Goal: Task Accomplishment & Management: Use online tool/utility

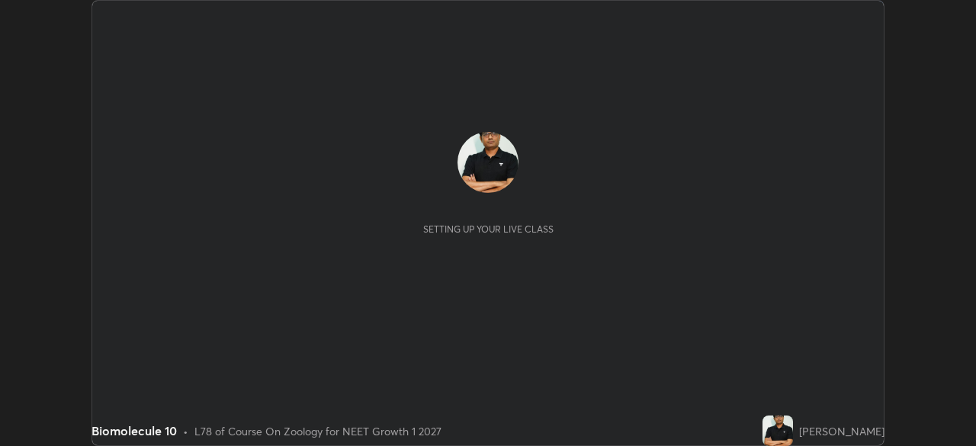
scroll to position [446, 975]
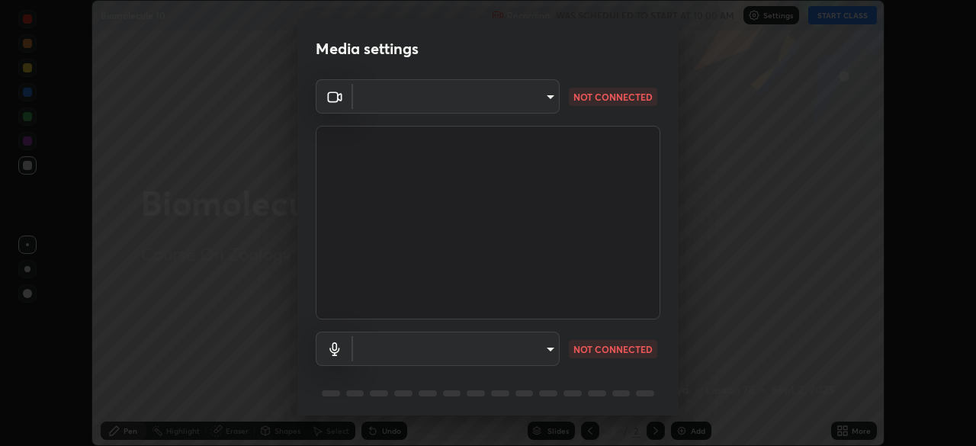
type input "8428e2be8a3e3f13974341e33778a08111258fb38798500ded61d344a6a8a77e"
type input "communications"
click at [662, 395] on div "OBS Virtual Camera 8428e2be8a3e3f13974341e33778a08111258fb38798500ded61d344a6a8…" at bounding box center [487, 250] width 381 height 342
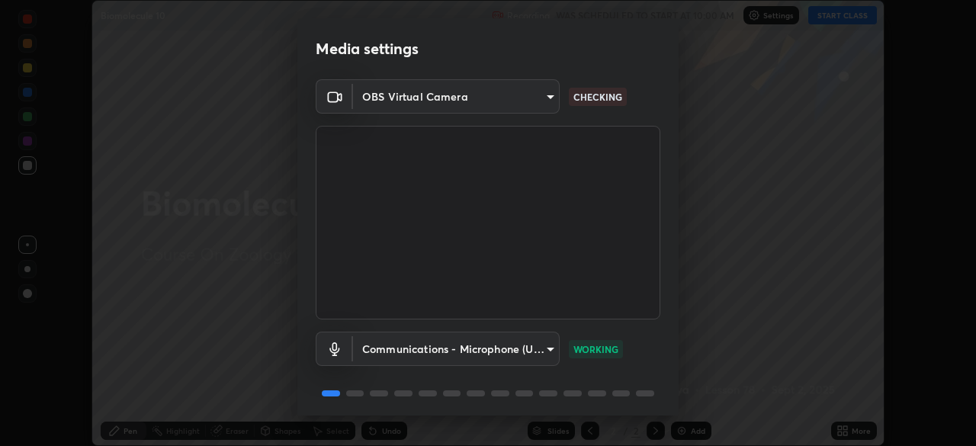
click at [673, 400] on div "OBS Virtual Camera 8428e2be8a3e3f13974341e33778a08111258fb38798500ded61d344a6a8…" at bounding box center [487, 250] width 381 height 342
click at [679, 401] on div "Media settings OBS Virtual Camera 8428e2be8a3e3f13974341e33778a08111258fb387985…" at bounding box center [488, 223] width 976 height 446
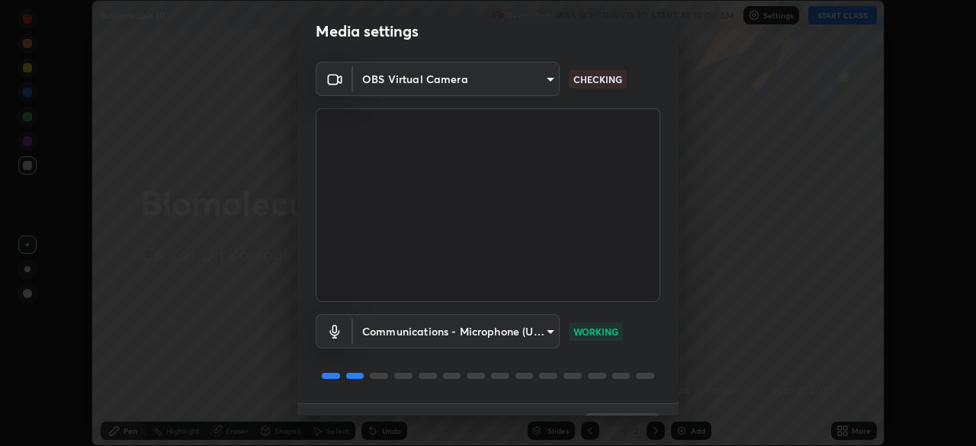
scroll to position [54, 0]
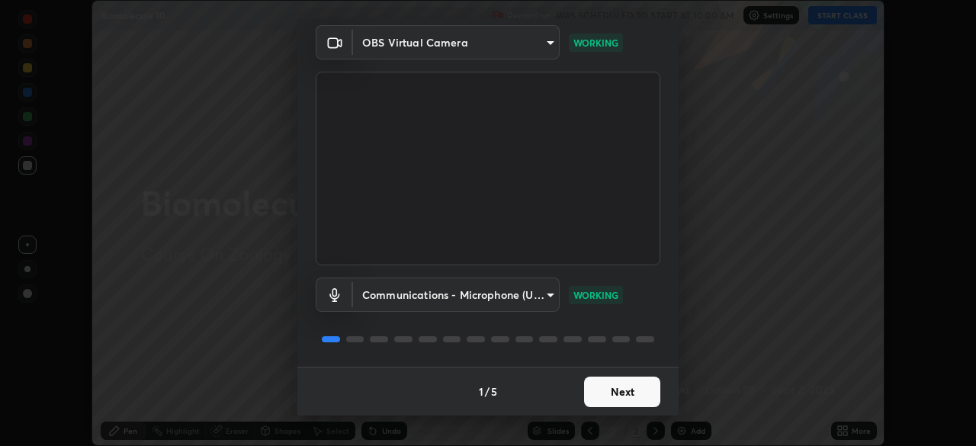
click at [623, 400] on button "Next" at bounding box center [622, 392] width 76 height 31
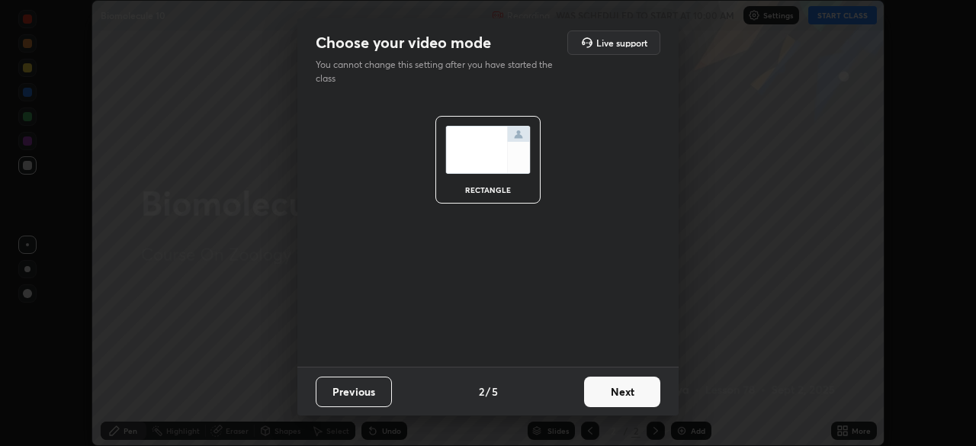
scroll to position [0, 0]
click at [630, 399] on button "Next" at bounding box center [622, 392] width 76 height 31
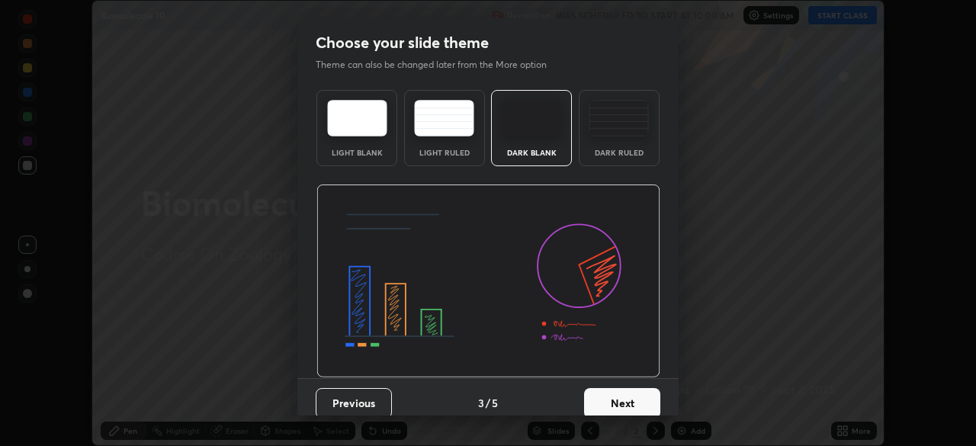
click at [635, 405] on button "Next" at bounding box center [622, 403] width 76 height 31
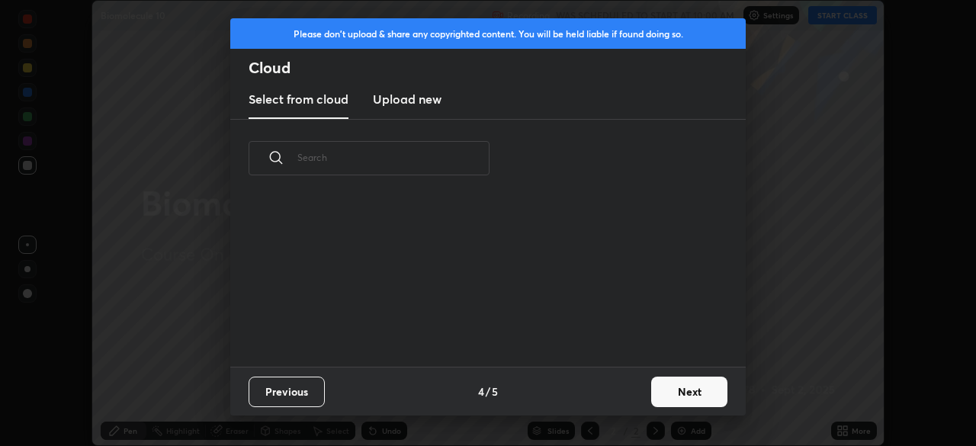
click at [639, 406] on div "Previous 4 / 5 Next" at bounding box center [488, 391] width 516 height 49
click at [663, 402] on button "Next" at bounding box center [689, 392] width 76 height 31
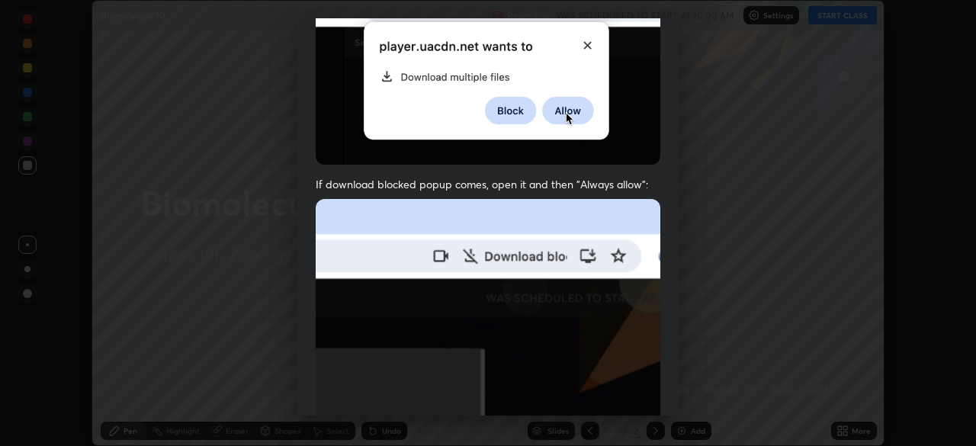
click at [680, 410] on div "Allow automatic downloads Please provide the following download permissions to …" at bounding box center [488, 223] width 976 height 446
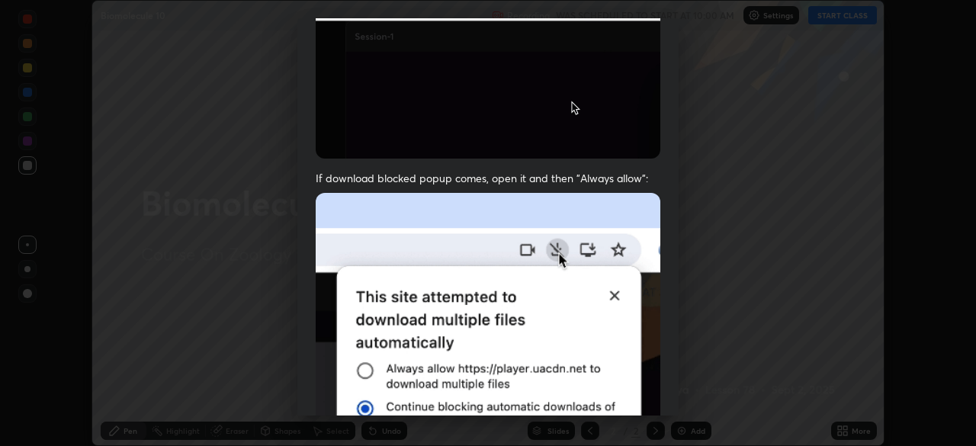
click at [682, 412] on div "Allow automatic downloads Please provide the following download permissions to …" at bounding box center [488, 223] width 976 height 446
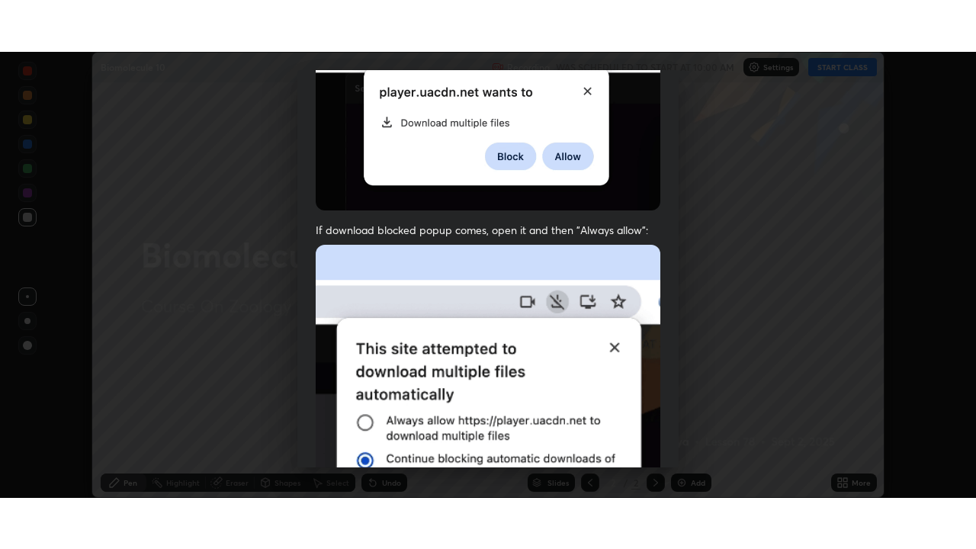
scroll to position [365, 0]
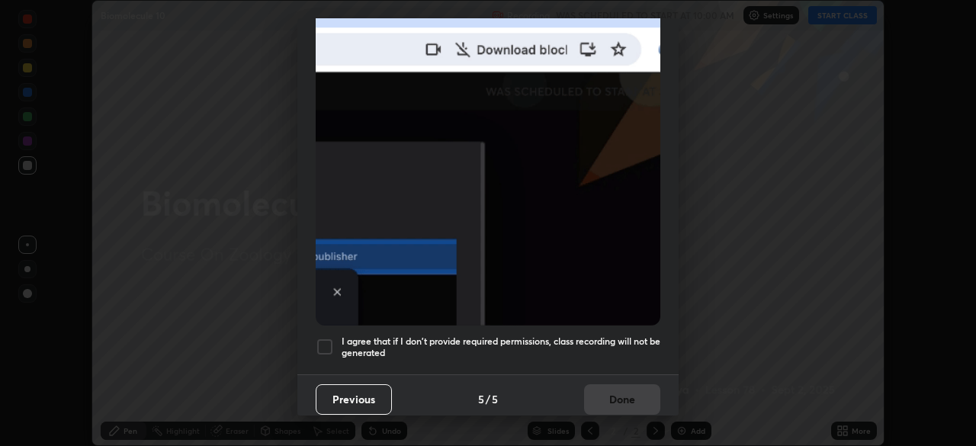
click at [326, 339] on div at bounding box center [325, 347] width 18 height 18
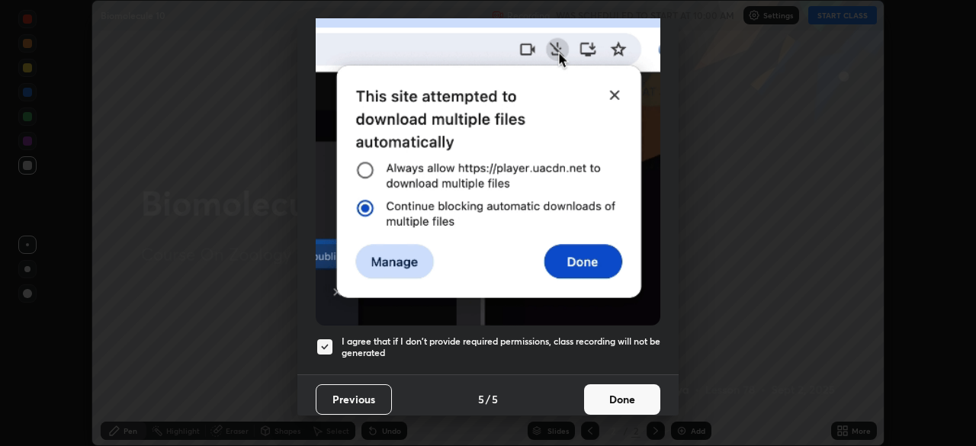
click at [611, 392] on button "Done" at bounding box center [622, 399] width 76 height 31
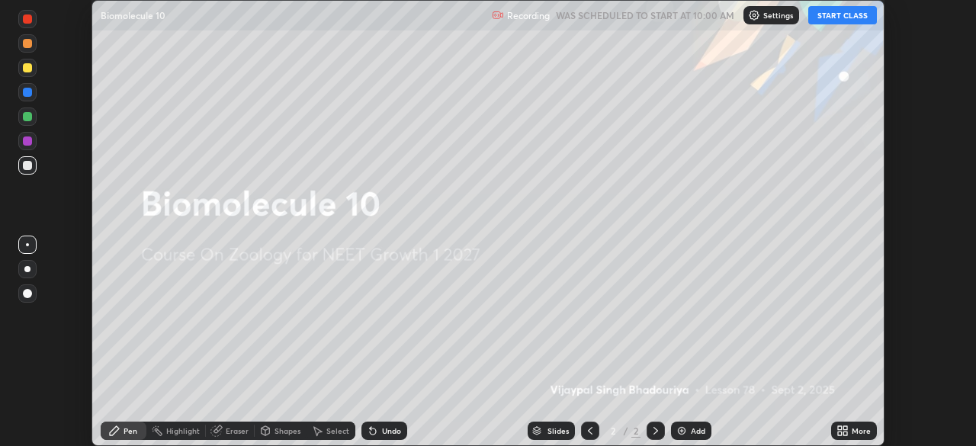
click at [844, 15] on button "START CLASS" at bounding box center [842, 15] width 69 height 18
click at [840, 433] on icon at bounding box center [840, 434] width 4 height 4
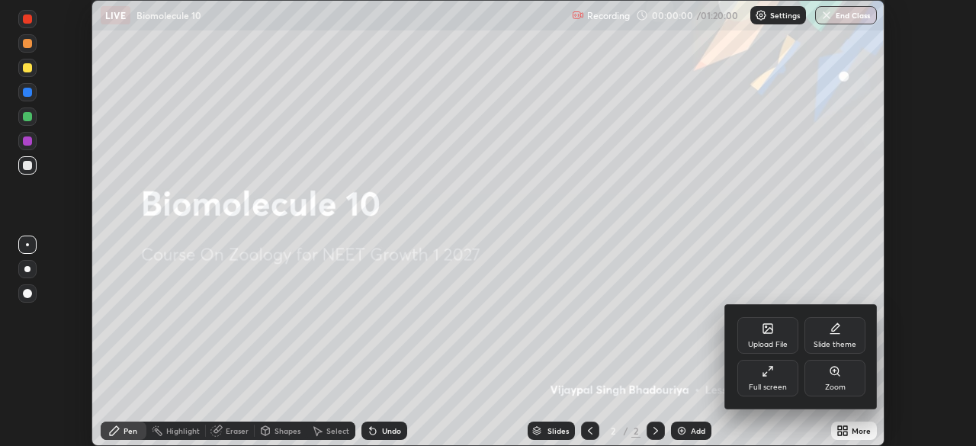
click at [760, 377] on div "Full screen" at bounding box center [767, 378] width 61 height 37
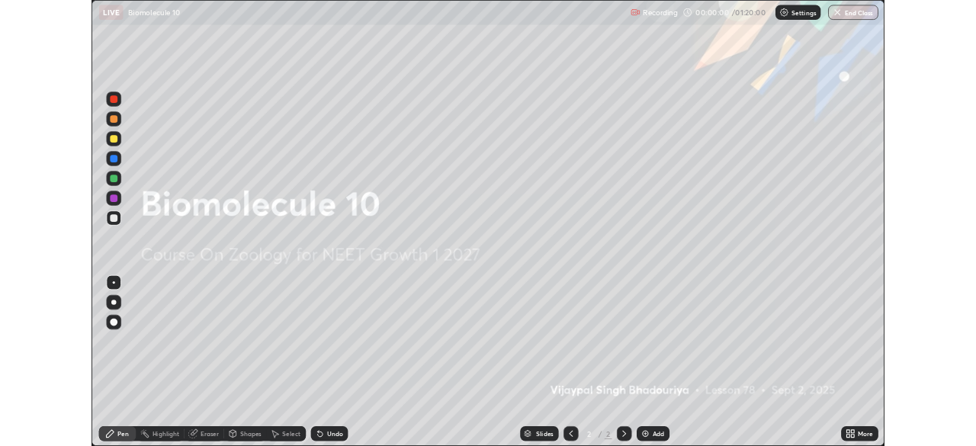
scroll to position [549, 976]
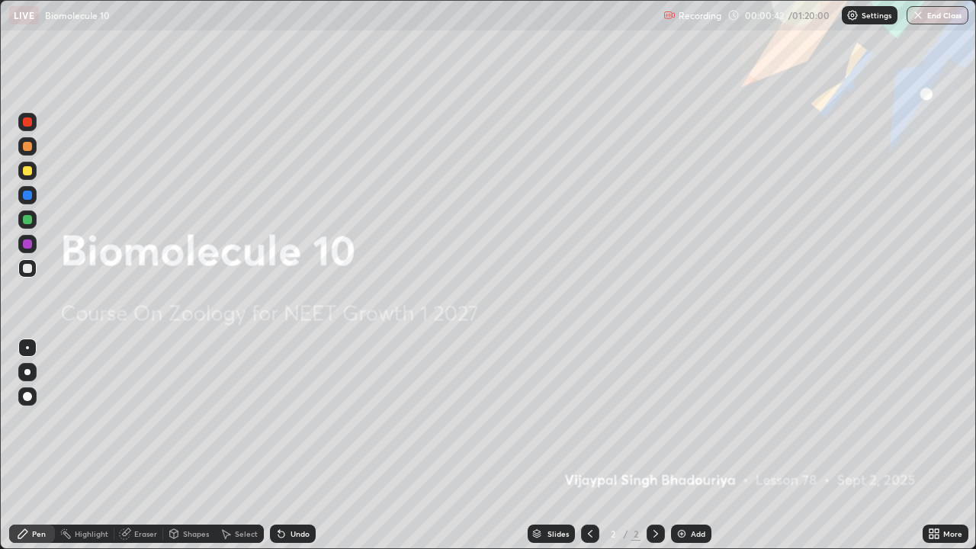
click at [681, 445] on img at bounding box center [682, 534] width 12 height 12
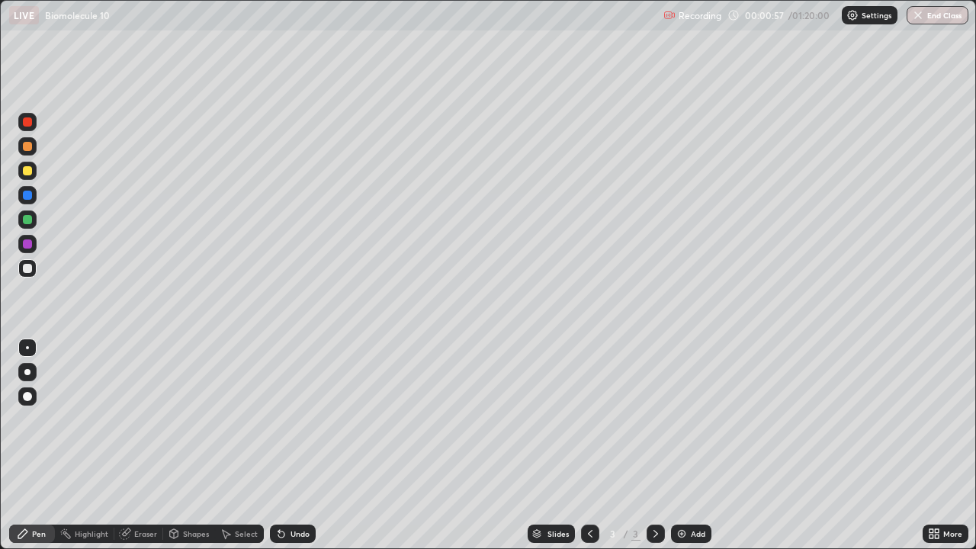
click at [30, 170] on div at bounding box center [27, 170] width 9 height 9
click at [146, 445] on div "Eraser" at bounding box center [145, 534] width 23 height 8
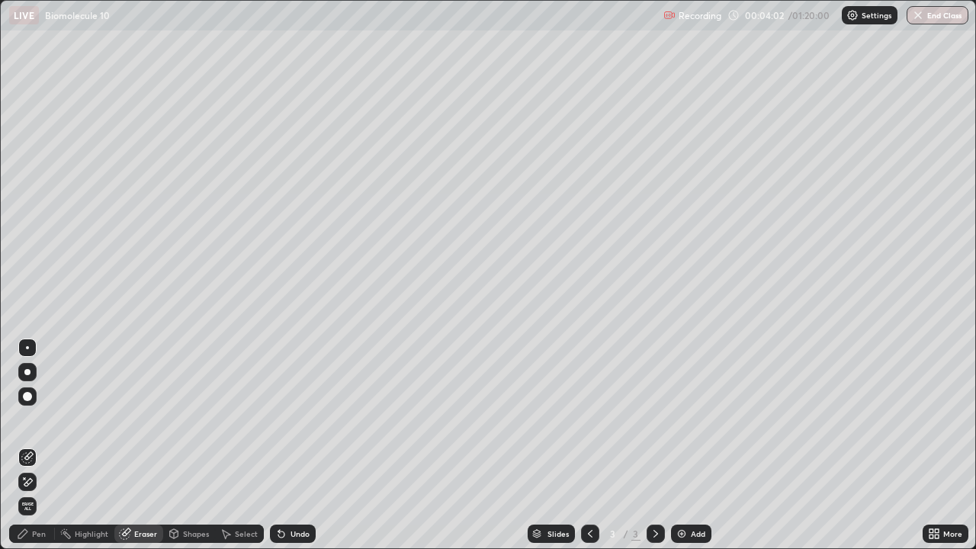
click at [36, 445] on div "Pen" at bounding box center [32, 534] width 46 height 18
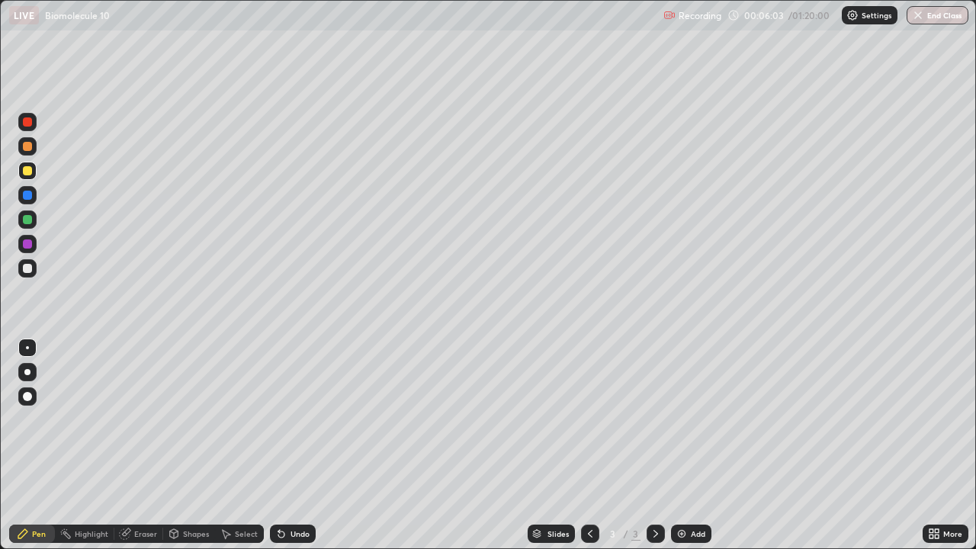
click at [677, 445] on img at bounding box center [682, 534] width 12 height 12
click at [140, 445] on div "Eraser" at bounding box center [145, 534] width 23 height 8
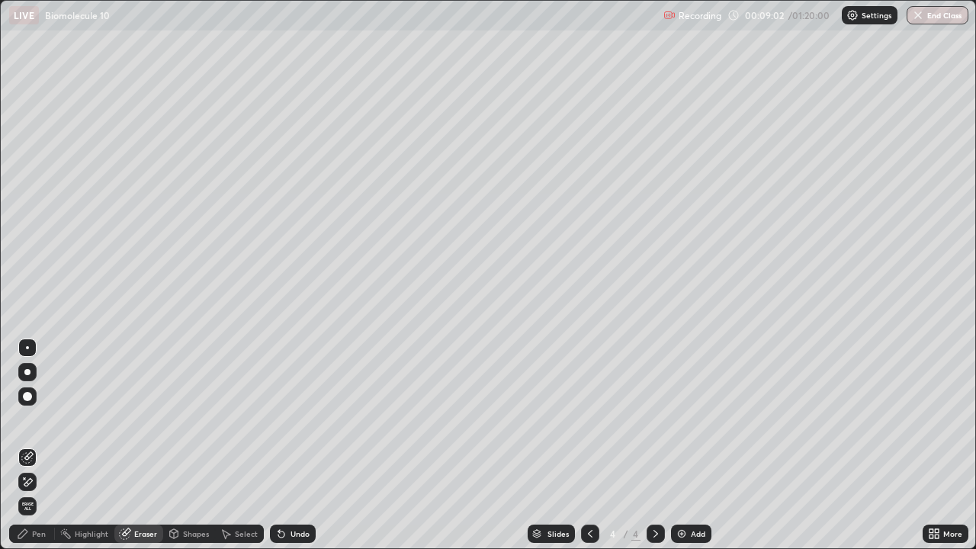
click at [677, 445] on img at bounding box center [682, 534] width 12 height 12
click at [33, 445] on div "Pen" at bounding box center [32, 534] width 46 height 18
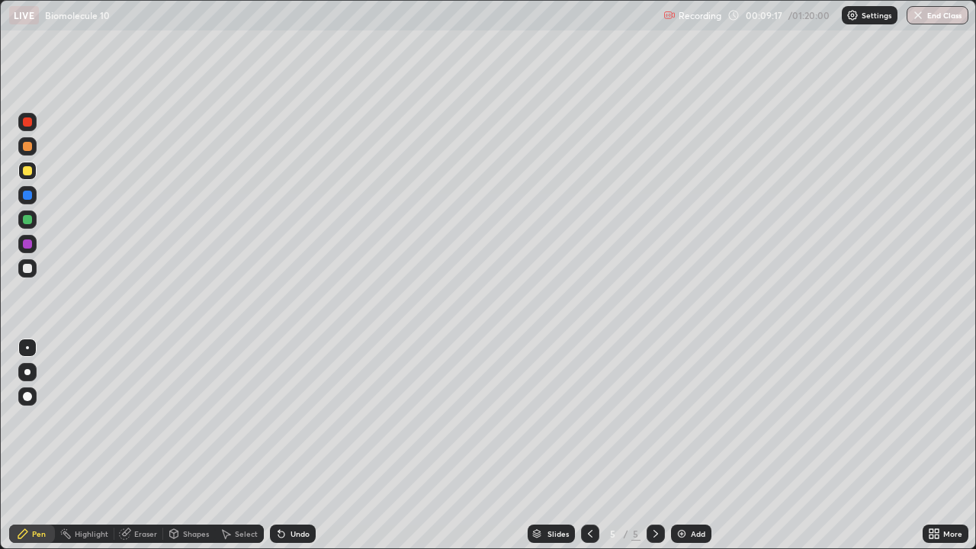
click at [281, 445] on div "Undo" at bounding box center [293, 534] width 46 height 18
click at [284, 445] on icon at bounding box center [281, 534] width 12 height 12
click at [287, 445] on div "Undo" at bounding box center [293, 534] width 46 height 18
click at [291, 445] on div "Undo" at bounding box center [300, 534] width 19 height 8
click at [289, 445] on div "Undo" at bounding box center [293, 534] width 46 height 18
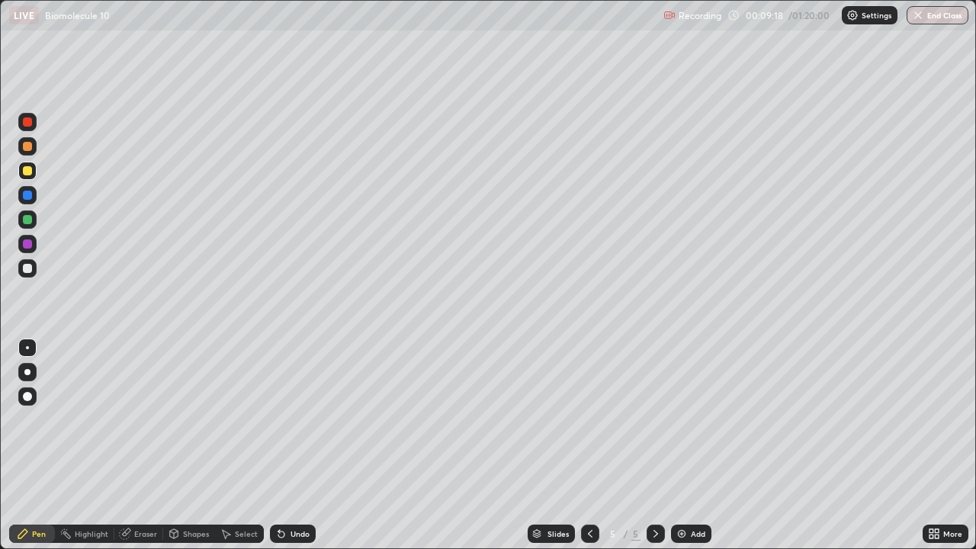
click at [291, 445] on div "Undo" at bounding box center [300, 534] width 19 height 8
click at [293, 445] on div "Undo" at bounding box center [300, 534] width 19 height 8
click at [295, 445] on div "Undo" at bounding box center [293, 534] width 46 height 18
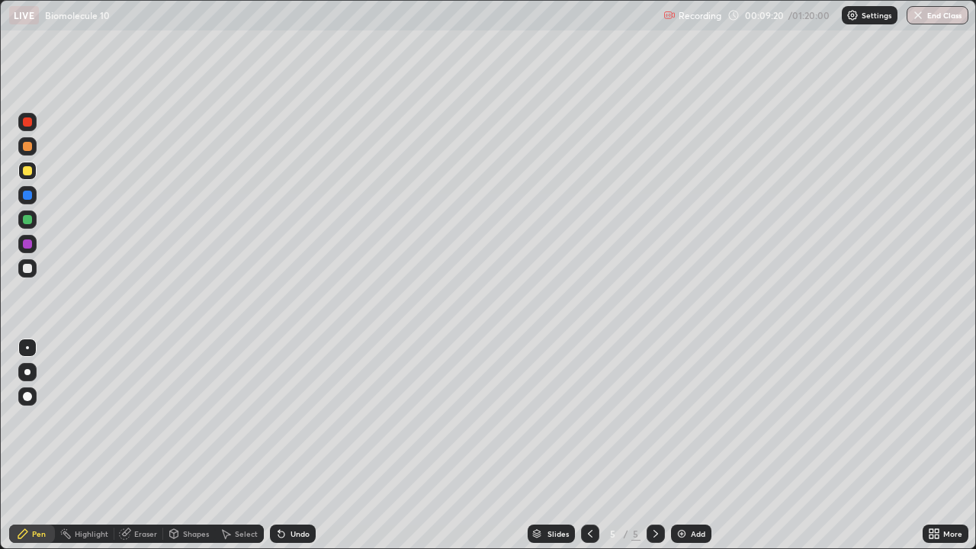
click at [293, 445] on div "Undo" at bounding box center [300, 534] width 19 height 8
click at [295, 445] on div "Undo" at bounding box center [300, 534] width 19 height 8
click at [296, 445] on div "Undo" at bounding box center [293, 534] width 46 height 18
click at [140, 445] on div "Eraser" at bounding box center [145, 534] width 23 height 8
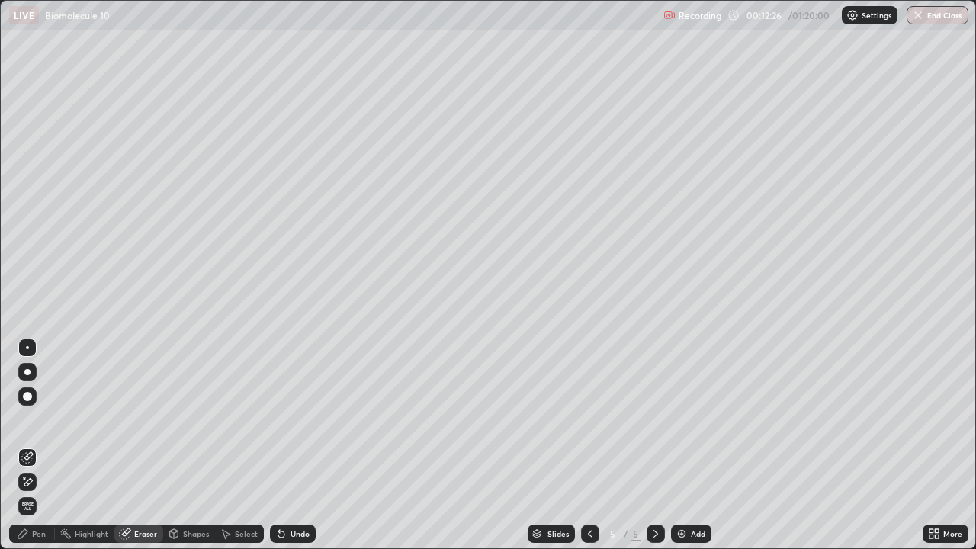
click at [680, 445] on img at bounding box center [682, 534] width 12 height 12
click at [39, 445] on div "Pen" at bounding box center [39, 534] width 14 height 8
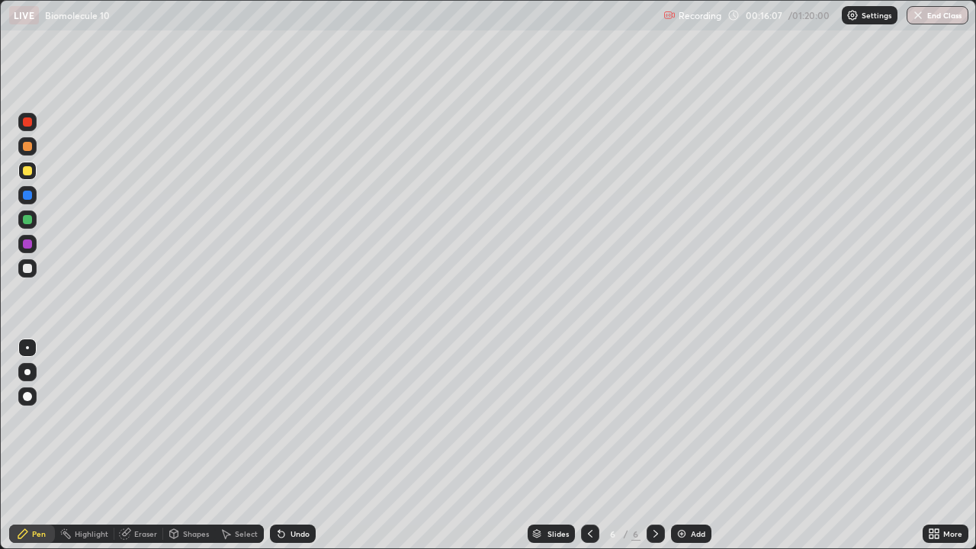
click at [679, 445] on img at bounding box center [682, 534] width 12 height 12
click at [931, 445] on icon at bounding box center [932, 531] width 4 height 4
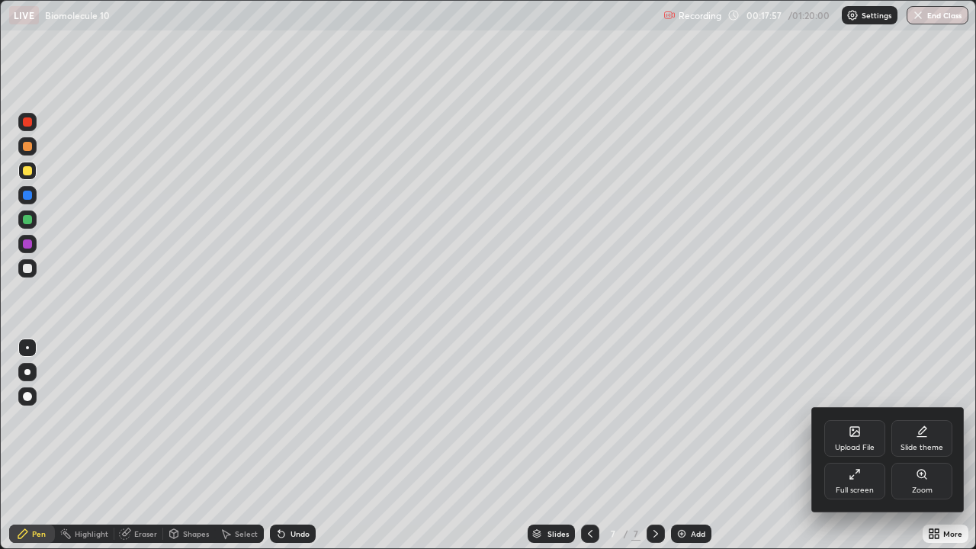
click at [853, 445] on div "Full screen" at bounding box center [854, 481] width 61 height 37
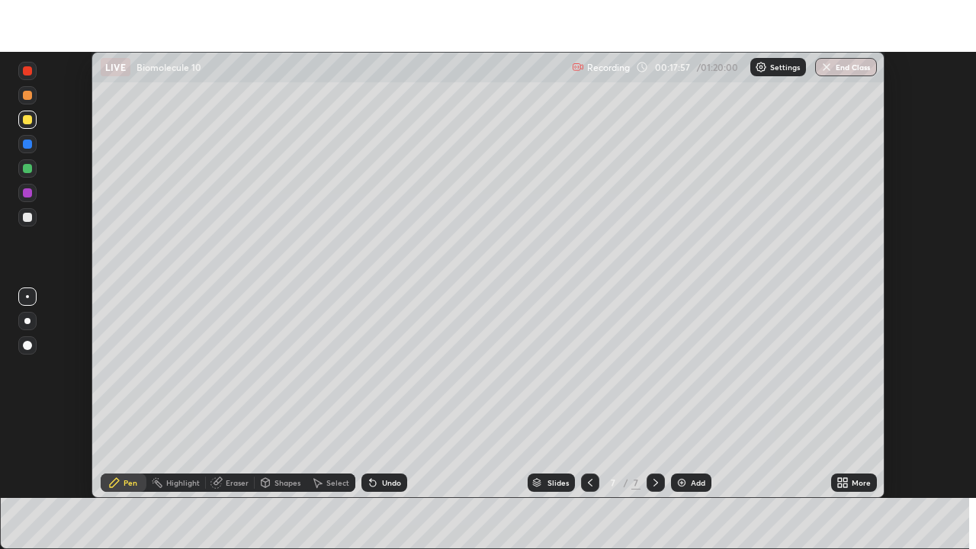
scroll to position [75820, 75290]
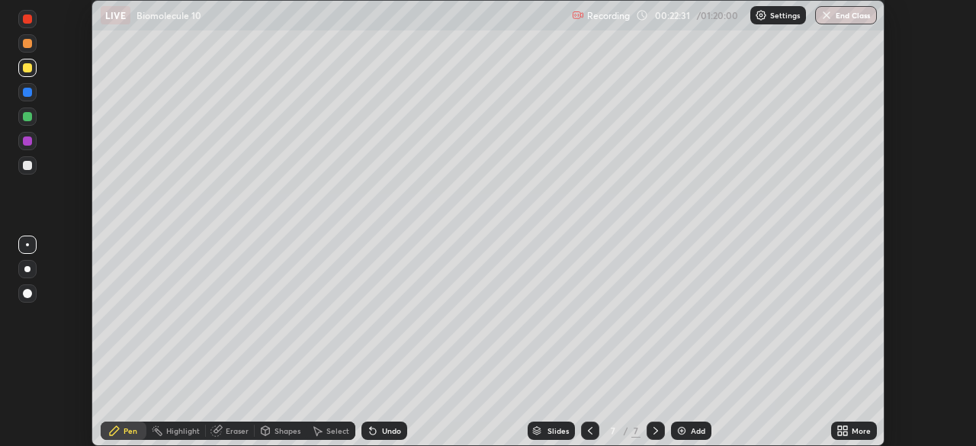
click at [840, 429] on icon at bounding box center [840, 428] width 4 height 4
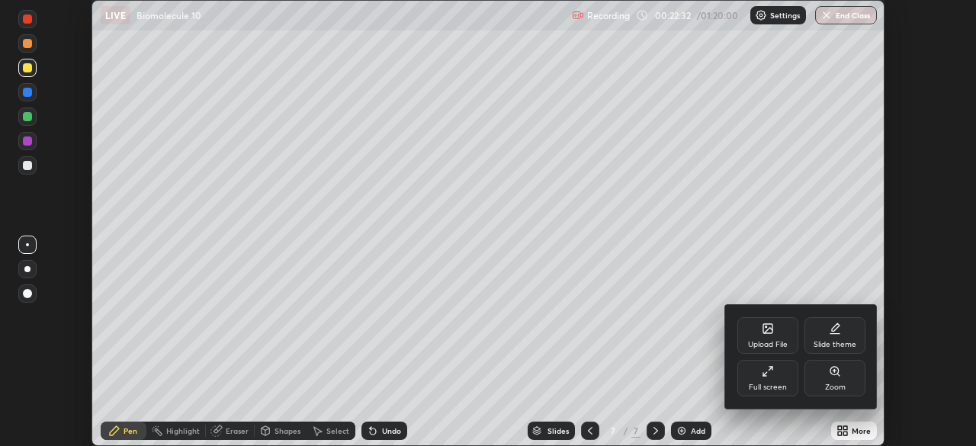
click at [758, 381] on div "Full screen" at bounding box center [767, 378] width 61 height 37
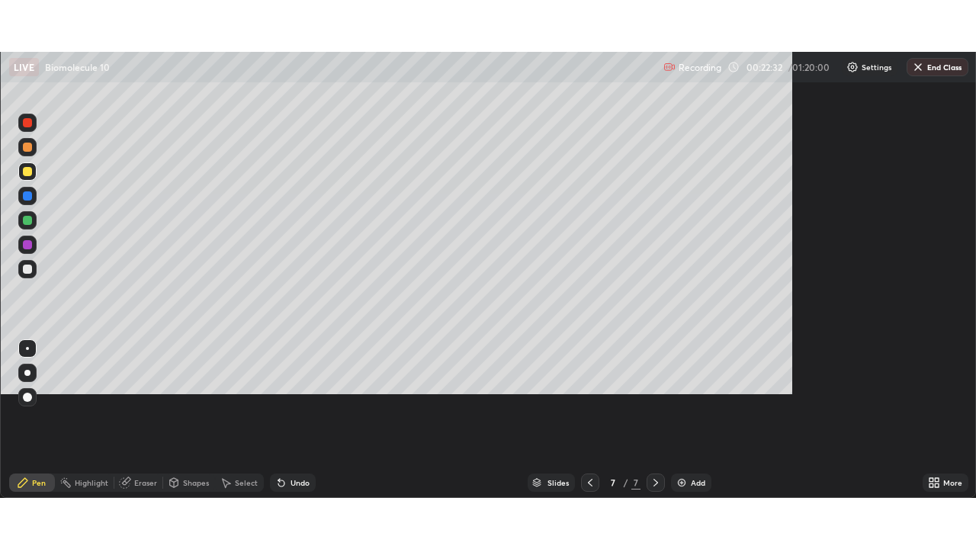
scroll to position [549, 976]
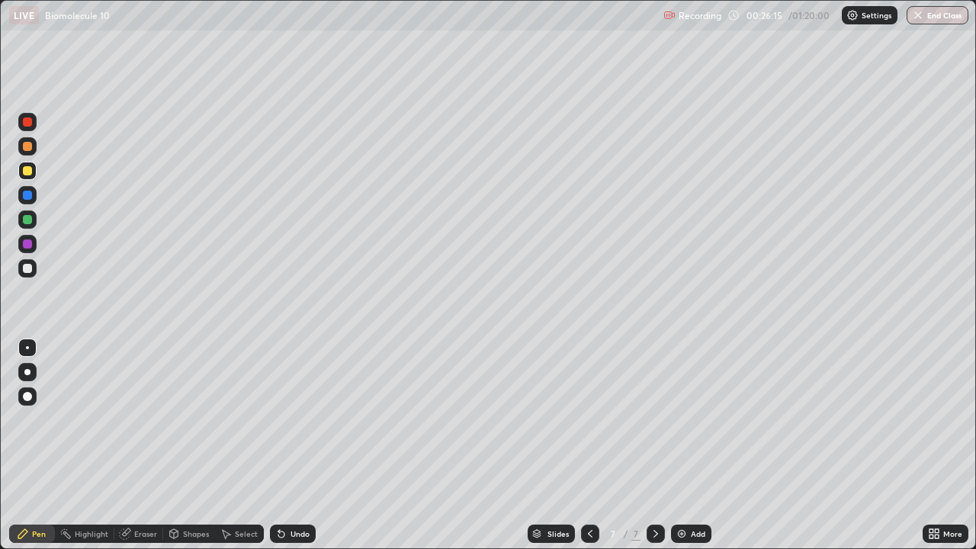
click at [143, 445] on div "Eraser" at bounding box center [145, 534] width 23 height 8
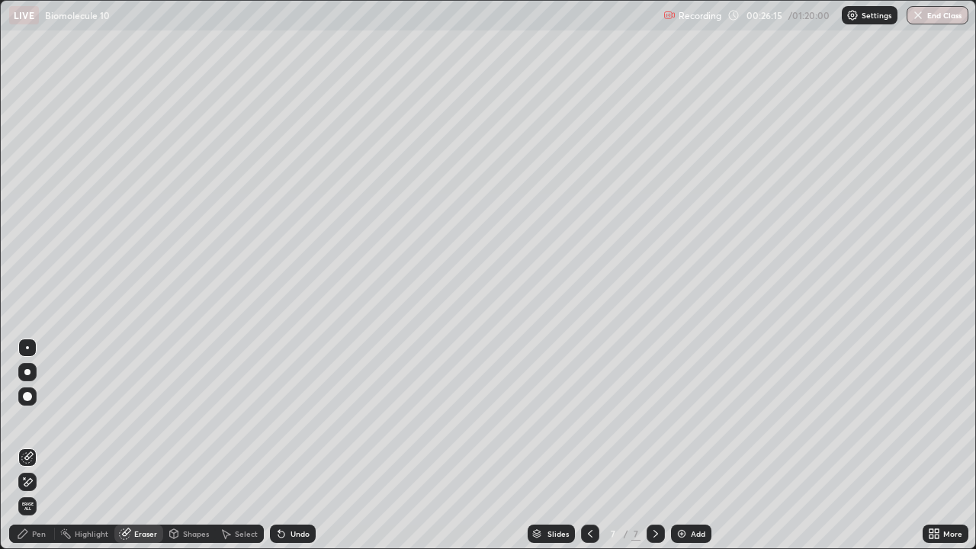
click at [27, 445] on span "Erase all" at bounding box center [27, 506] width 17 height 9
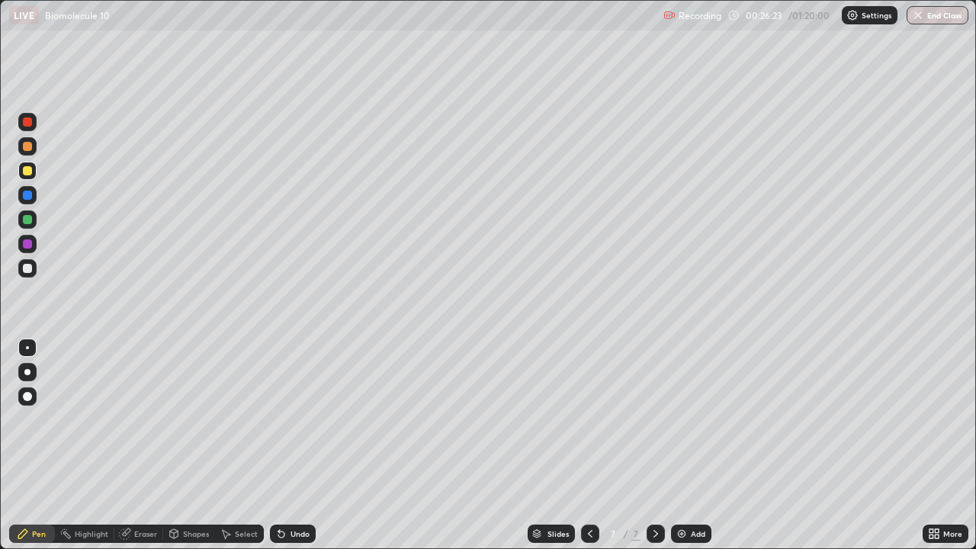
click at [294, 445] on div "Undo" at bounding box center [300, 534] width 19 height 8
click at [299, 445] on div "Undo" at bounding box center [300, 534] width 19 height 8
click at [291, 445] on div "Undo" at bounding box center [300, 534] width 19 height 8
click at [24, 269] on div at bounding box center [27, 268] width 9 height 9
click at [683, 445] on div "Add" at bounding box center [691, 534] width 40 height 18
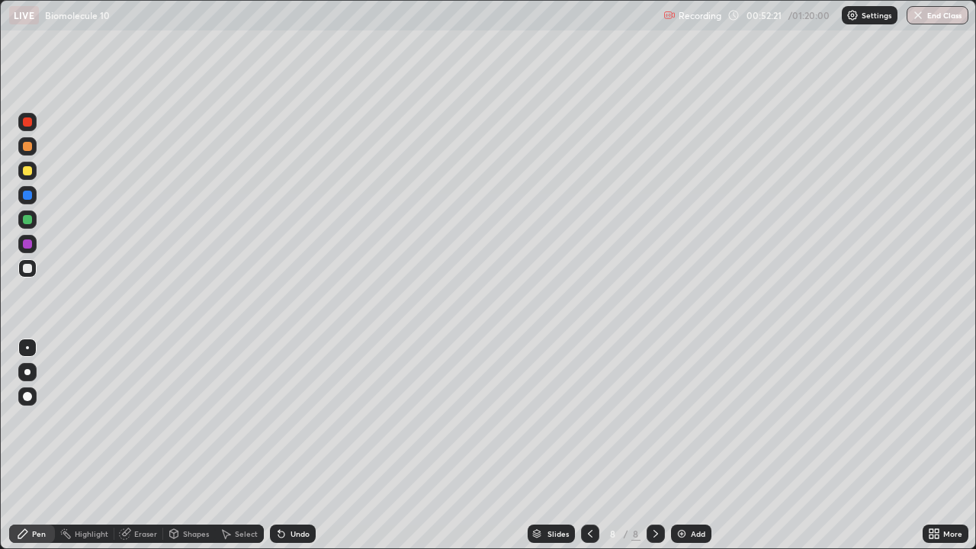
click at [570, 445] on div "Slides" at bounding box center [551, 534] width 47 height 18
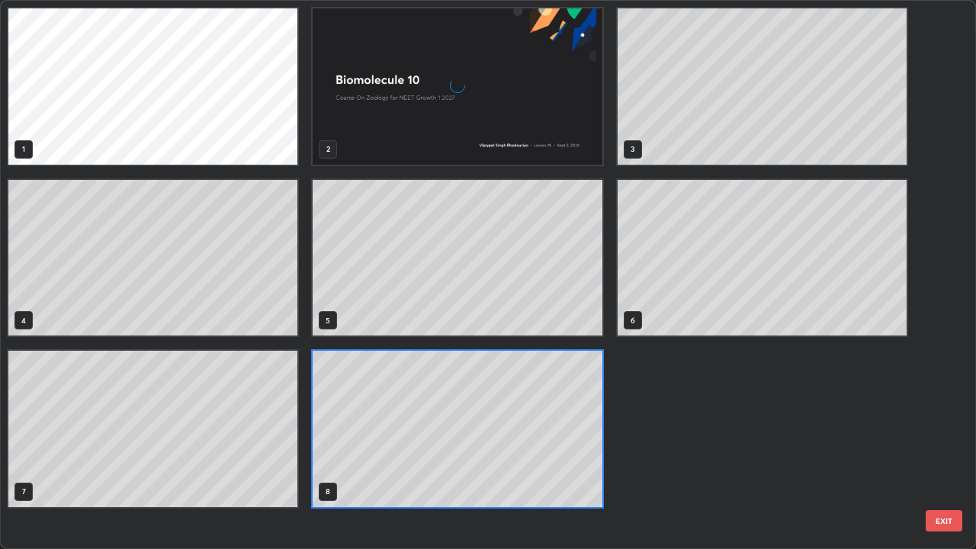
scroll to position [543, 967]
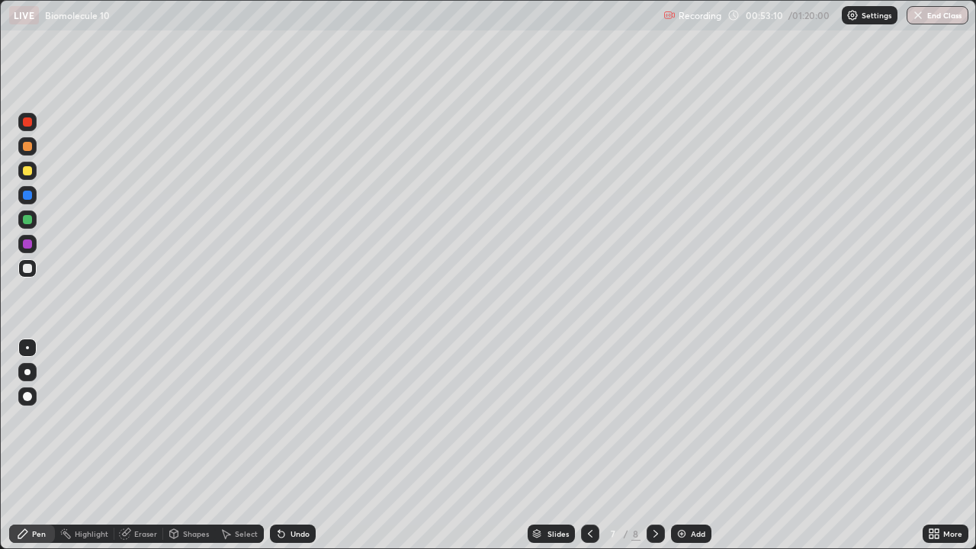
click at [589, 445] on icon at bounding box center [590, 534] width 12 height 12
click at [676, 445] on img at bounding box center [682, 534] width 12 height 12
click at [106, 445] on div "Highlight" at bounding box center [92, 534] width 34 height 8
click at [37, 445] on div "Pen" at bounding box center [32, 534] width 46 height 18
click at [678, 445] on img at bounding box center [682, 534] width 12 height 12
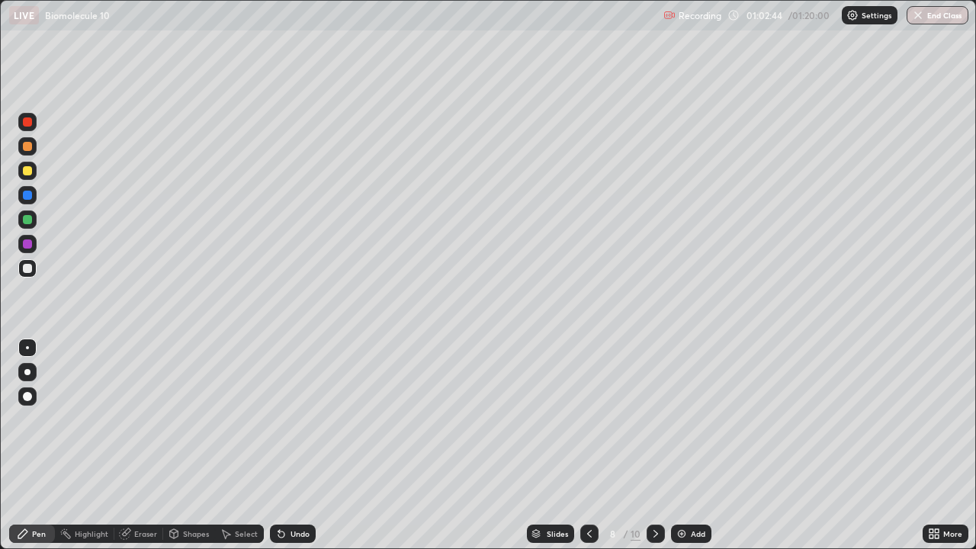
click at [25, 246] on div at bounding box center [27, 243] width 9 height 9
click at [246, 445] on div "Select" at bounding box center [246, 534] width 23 height 8
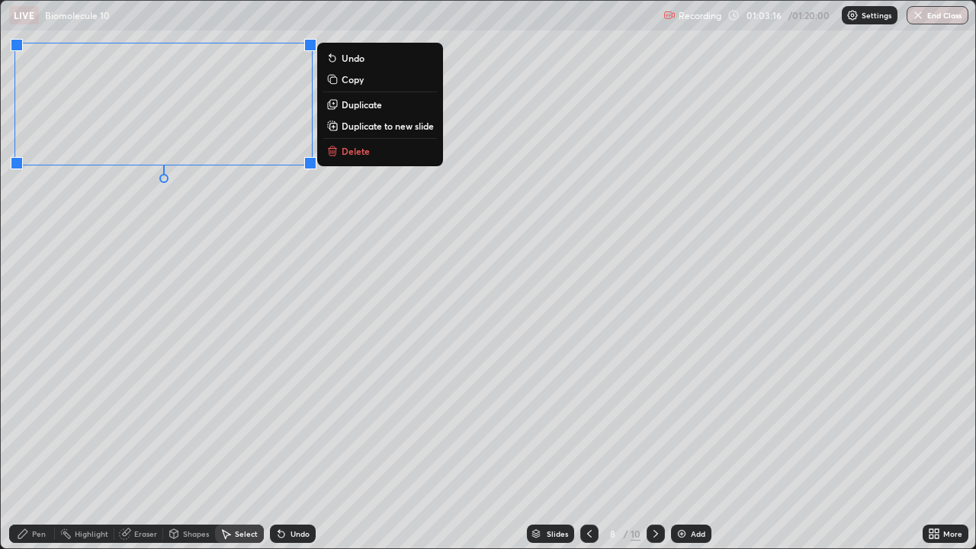
click at [380, 127] on p "Duplicate to new slide" at bounding box center [388, 126] width 92 height 12
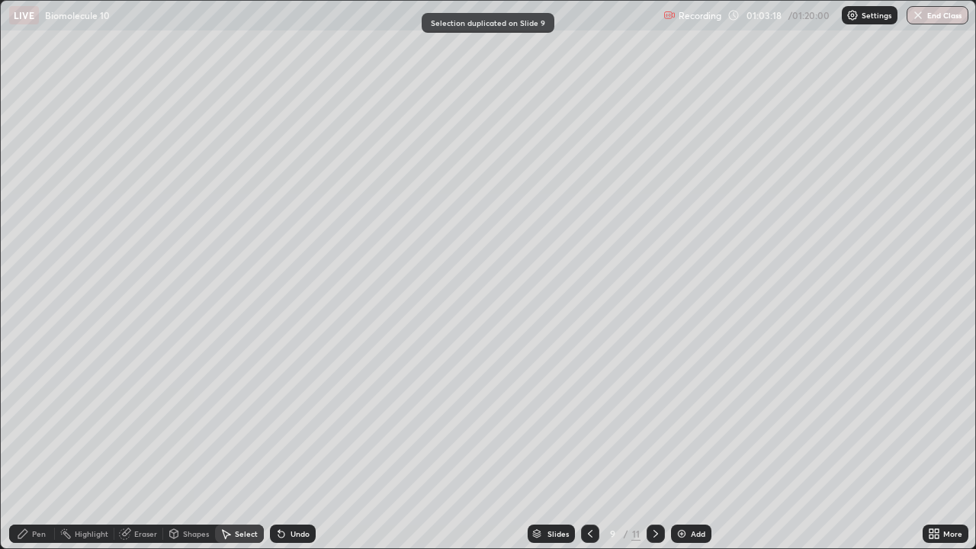
click at [44, 445] on div "Pen" at bounding box center [39, 534] width 14 height 8
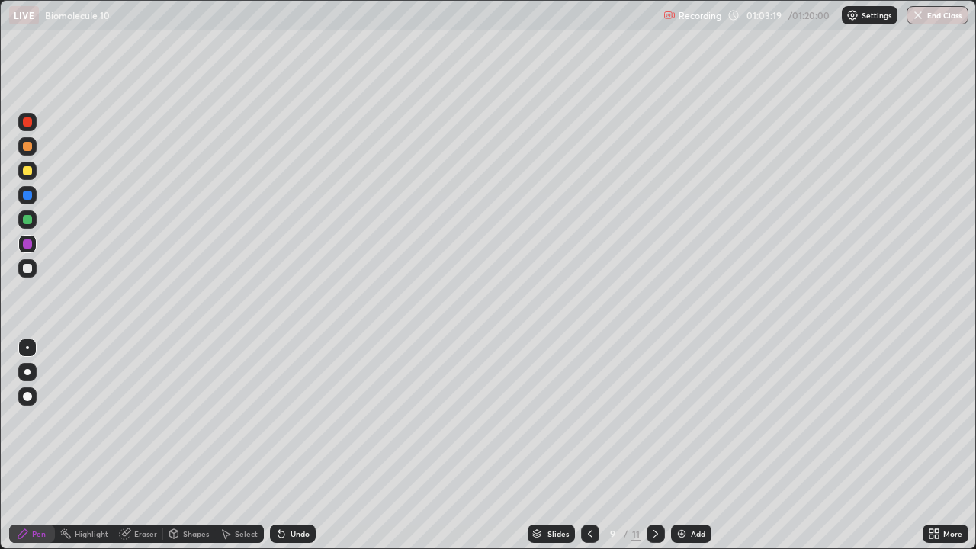
click at [27, 270] on div at bounding box center [27, 268] width 9 height 9
click at [24, 245] on div at bounding box center [27, 243] width 9 height 9
click at [589, 445] on icon at bounding box center [590, 534] width 12 height 12
click at [583, 445] on div at bounding box center [590, 534] width 18 height 18
click at [654, 445] on div at bounding box center [656, 534] width 18 height 18
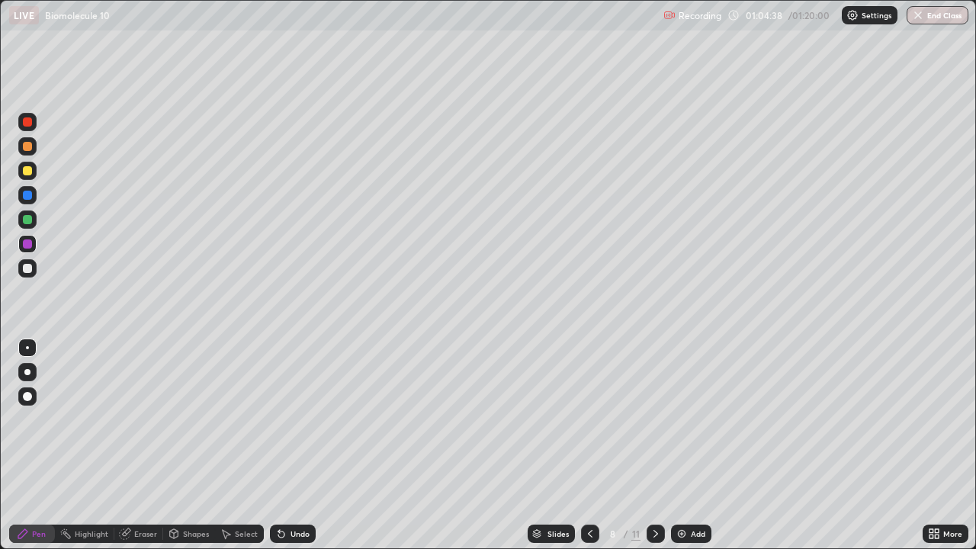
click at [654, 445] on icon at bounding box center [656, 534] width 12 height 12
click at [589, 445] on icon at bounding box center [590, 534] width 12 height 12
click at [240, 445] on div "Select" at bounding box center [246, 534] width 23 height 8
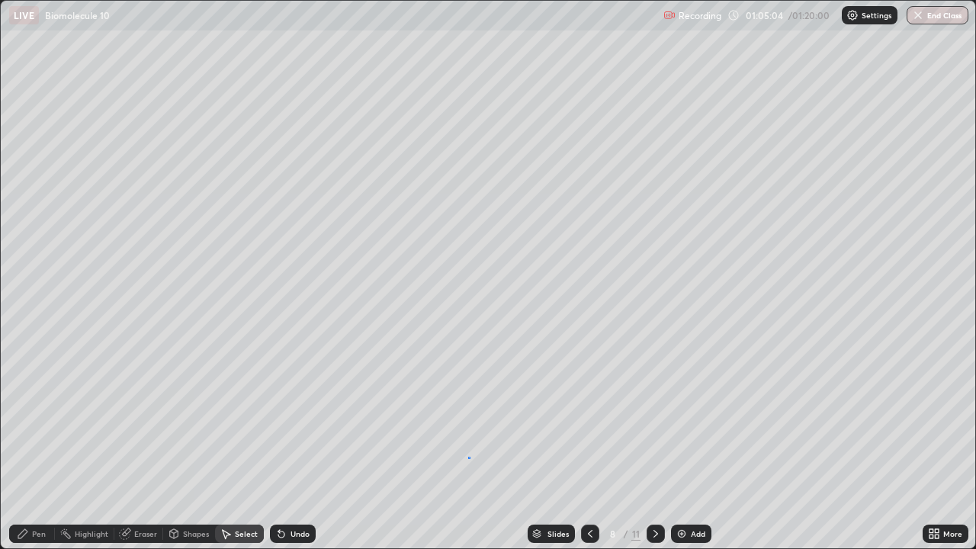
click at [468, 445] on div "0 ° Undo Copy Duplicate Duplicate to new slide Delete" at bounding box center [488, 275] width 975 height 548
click at [647, 445] on div at bounding box center [656, 534] width 18 height 18
click at [680, 445] on img at bounding box center [682, 534] width 12 height 12
click at [39, 445] on div "Pen" at bounding box center [39, 534] width 14 height 8
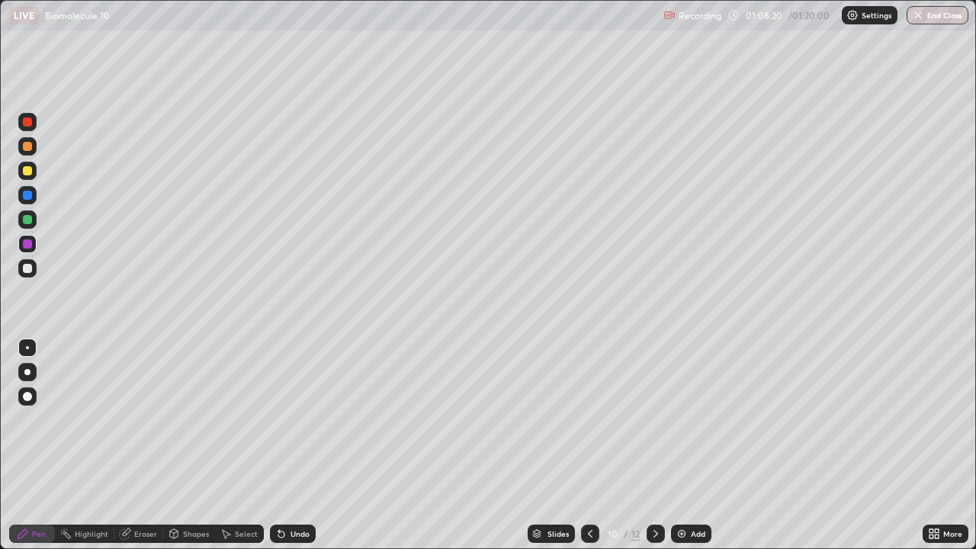
click at [28, 268] on div at bounding box center [27, 268] width 9 height 9
click at [287, 445] on div "Undo" at bounding box center [293, 534] width 46 height 18
click at [286, 445] on div "Undo" at bounding box center [293, 534] width 46 height 18
click at [278, 445] on icon at bounding box center [279, 531] width 2 height 2
click at [137, 445] on div "Eraser" at bounding box center [145, 534] width 23 height 8
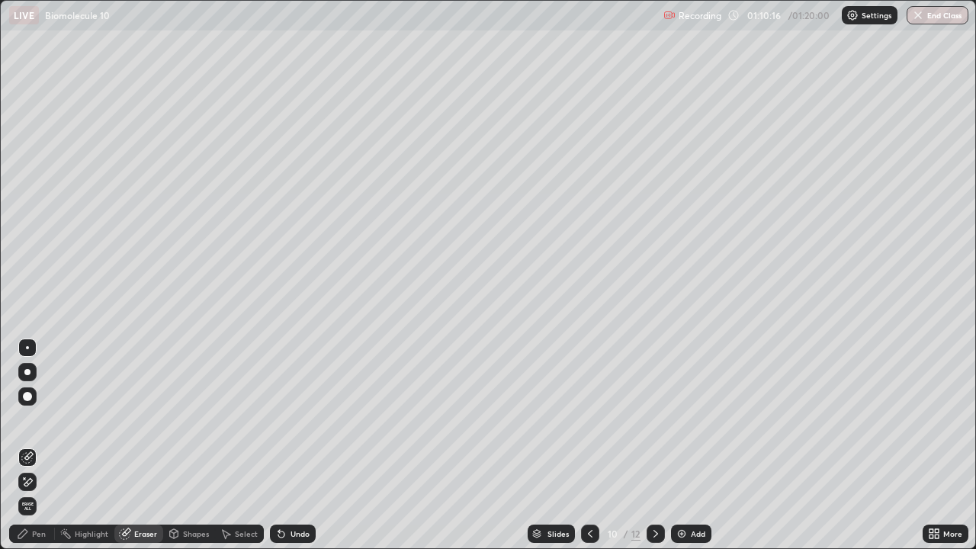
click at [27, 445] on icon at bounding box center [23, 534] width 12 height 12
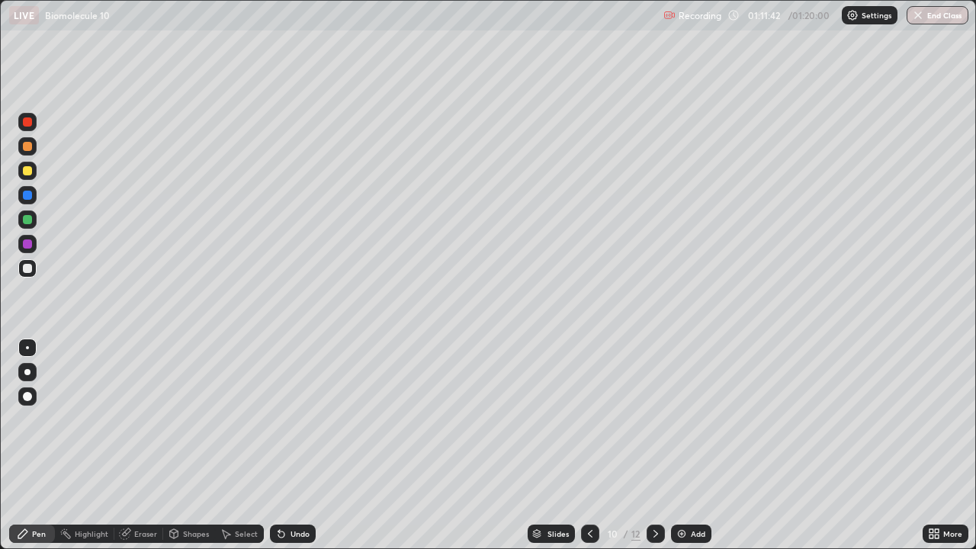
click at [926, 17] on button "End Class" at bounding box center [938, 15] width 62 height 18
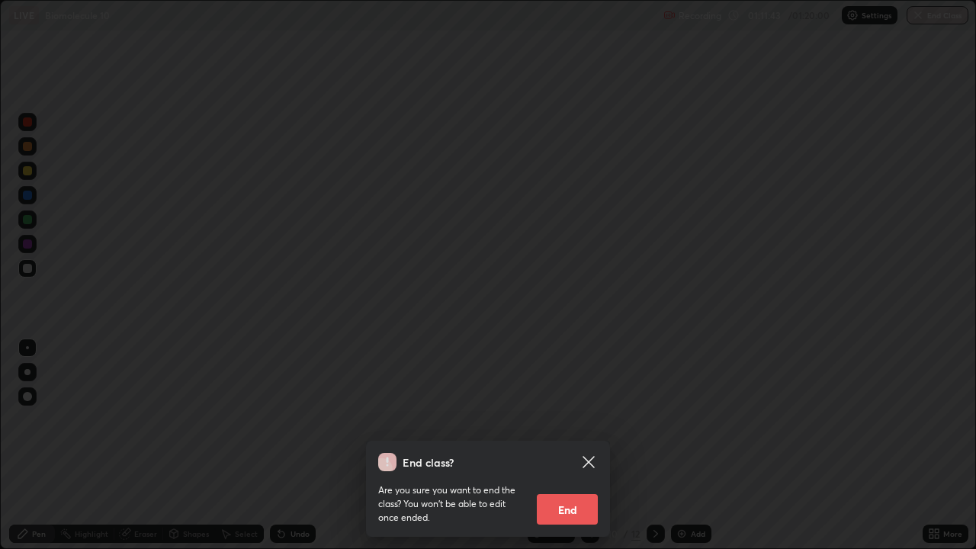
click at [577, 445] on button "End" at bounding box center [567, 509] width 61 height 31
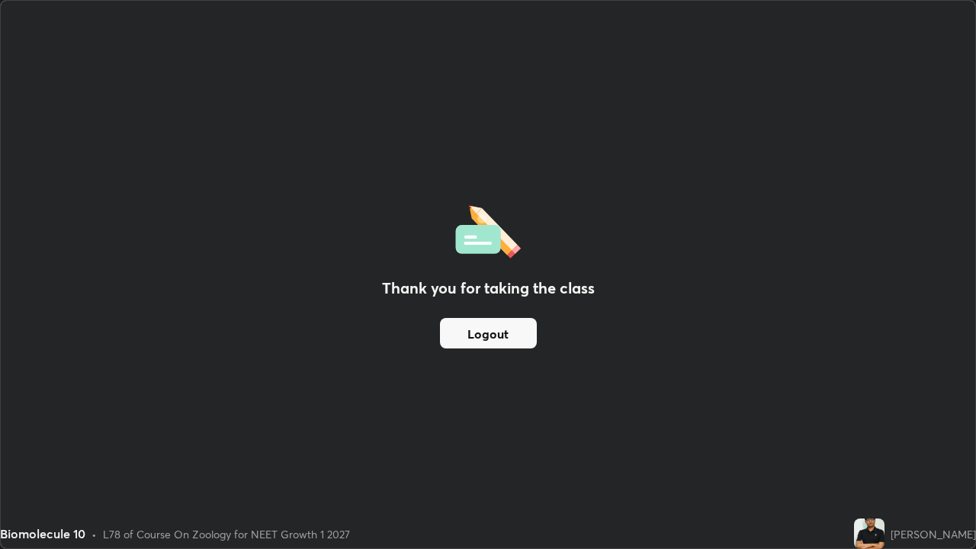
click at [503, 327] on button "Logout" at bounding box center [488, 333] width 97 height 31
